Goal: Task Accomplishment & Management: Complete application form

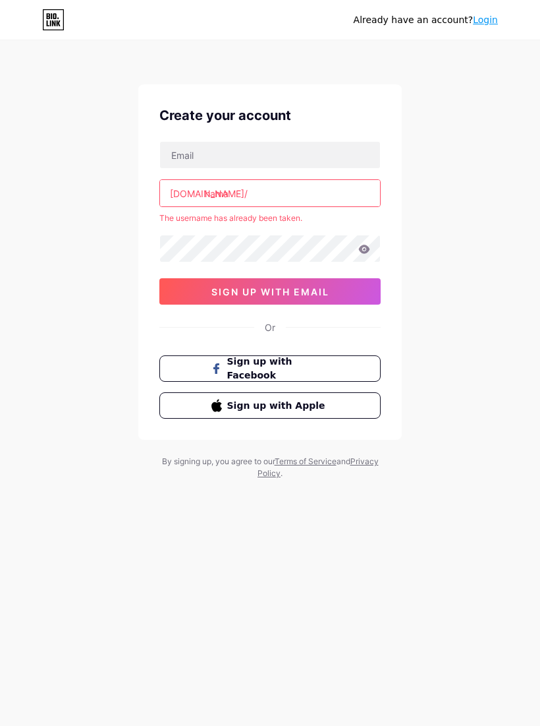
click at [359, 365] on button "Sign up with Facebook" at bounding box center [269, 368] width 221 height 26
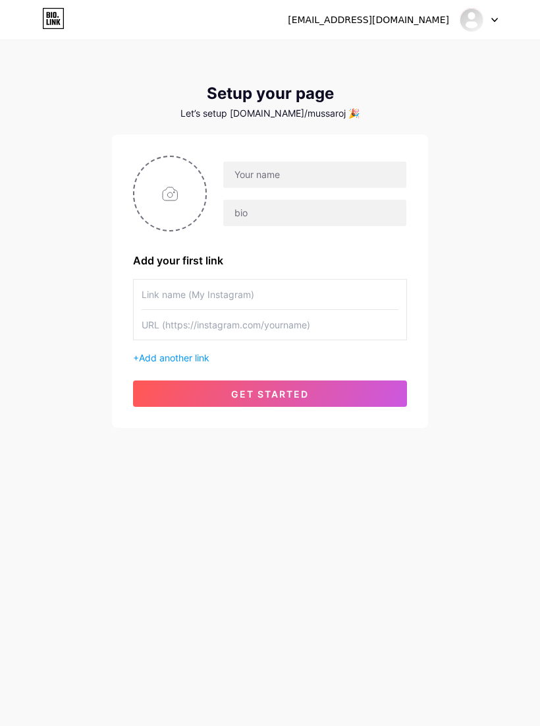
click at [374, 291] on input "text" at bounding box center [270, 294] width 257 height 30
type input "hama"
click at [349, 316] on input "text" at bounding box center [270, 325] width 257 height 30
click at [384, 388] on button "get started" at bounding box center [270, 393] width 274 height 26
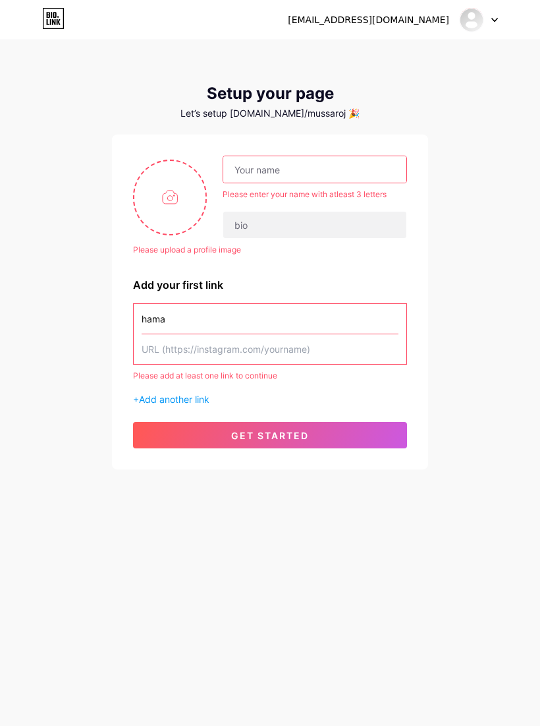
click at [380, 347] on input "text" at bounding box center [270, 349] width 257 height 30
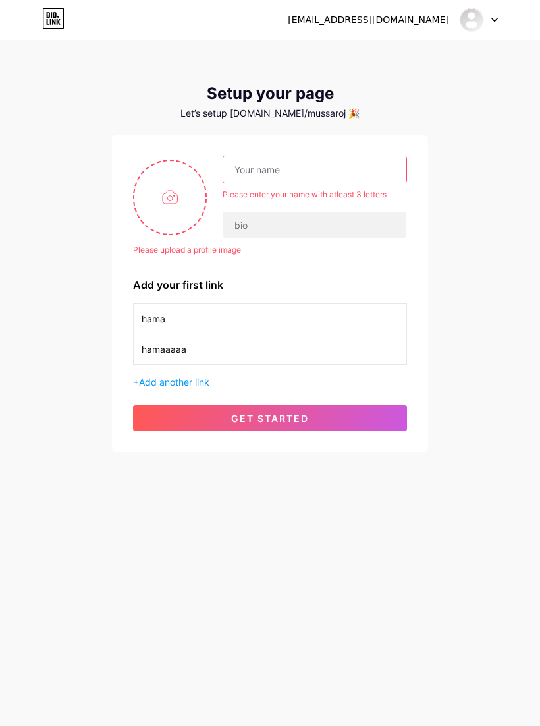
type input "hamaaaaa"
click at [370, 331] on input "hama" at bounding box center [270, 319] width 257 height 30
click at [358, 167] on input "text" at bounding box center [314, 169] width 183 height 26
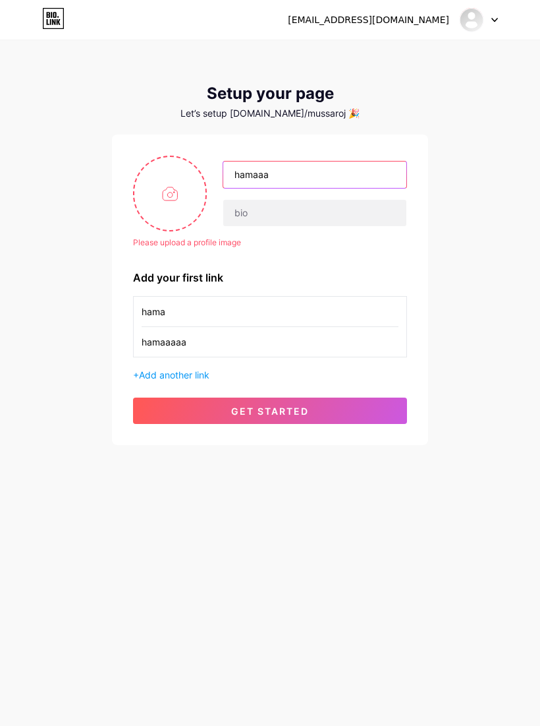
type input "hamaaa"
click at [374, 418] on button "get started" at bounding box center [270, 410] width 274 height 26
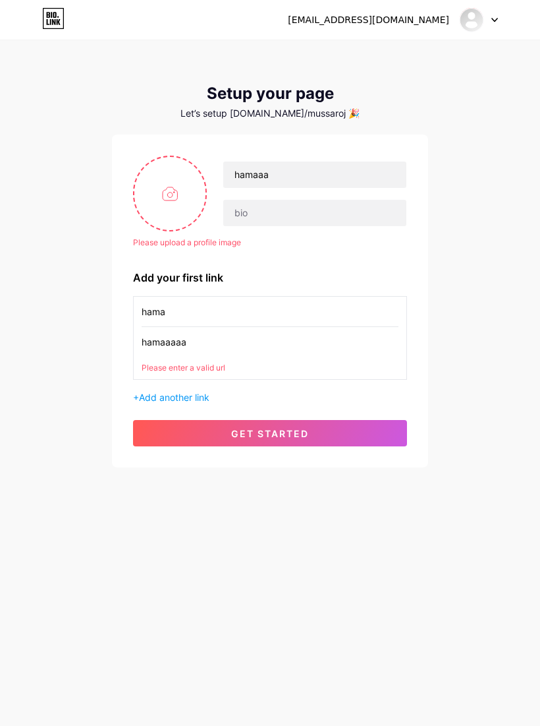
click at [161, 192] on input "file" at bounding box center [169, 193] width 71 height 73
type input "C:\fakepath\IMG_4741.jpeg"
click at [346, 221] on input "text" at bounding box center [314, 213] width 183 height 26
type input "halaww"
click at [376, 423] on button "get started" at bounding box center [270, 433] width 274 height 26
